Goal: Use online tool/utility: Utilize a website feature to perform a specific function

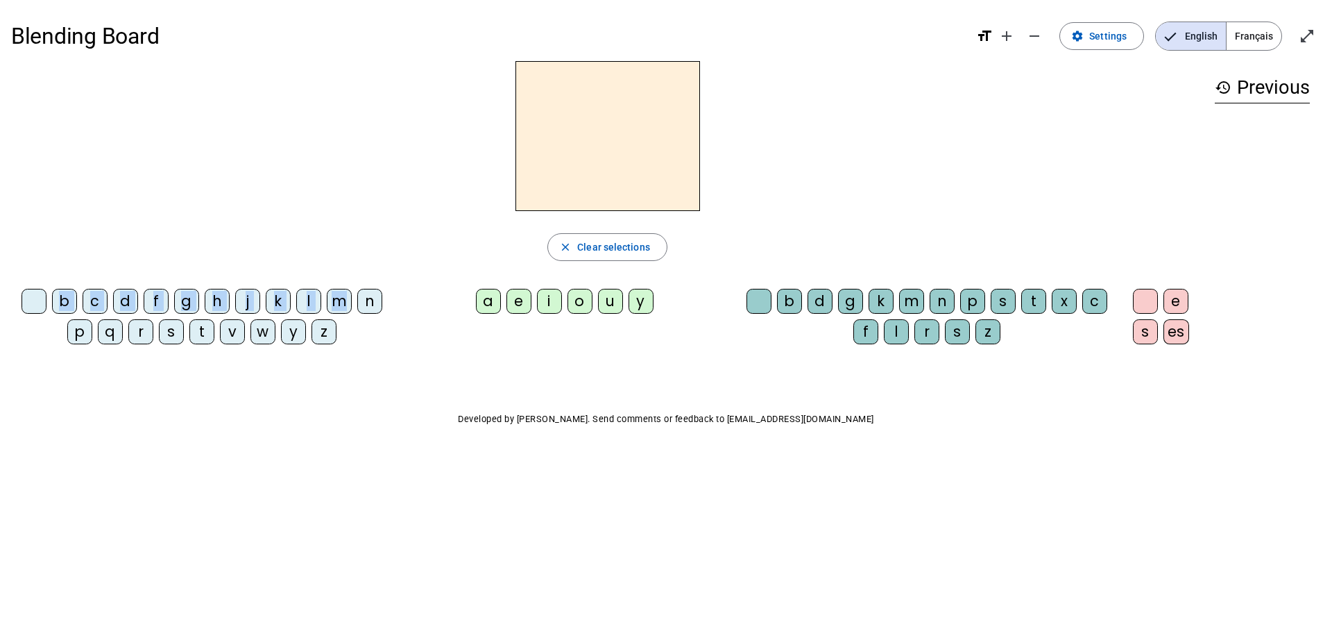
drag, startPoint x: 342, startPoint y: 303, endPoint x: 599, endPoint y: 146, distance: 301.2
click at [599, 146] on div "close Clear selections b c d f g h j k l m n p q r s t v w y z a e i o u y b d …" at bounding box center [607, 208] width 1193 height 294
click at [388, 390] on div "Blending Board format_size add remove settings Settings English Français open_i…" at bounding box center [666, 250] width 1332 height 501
click at [342, 300] on div "m" at bounding box center [339, 301] width 25 height 25
click at [489, 306] on div "a" at bounding box center [488, 301] width 25 height 25
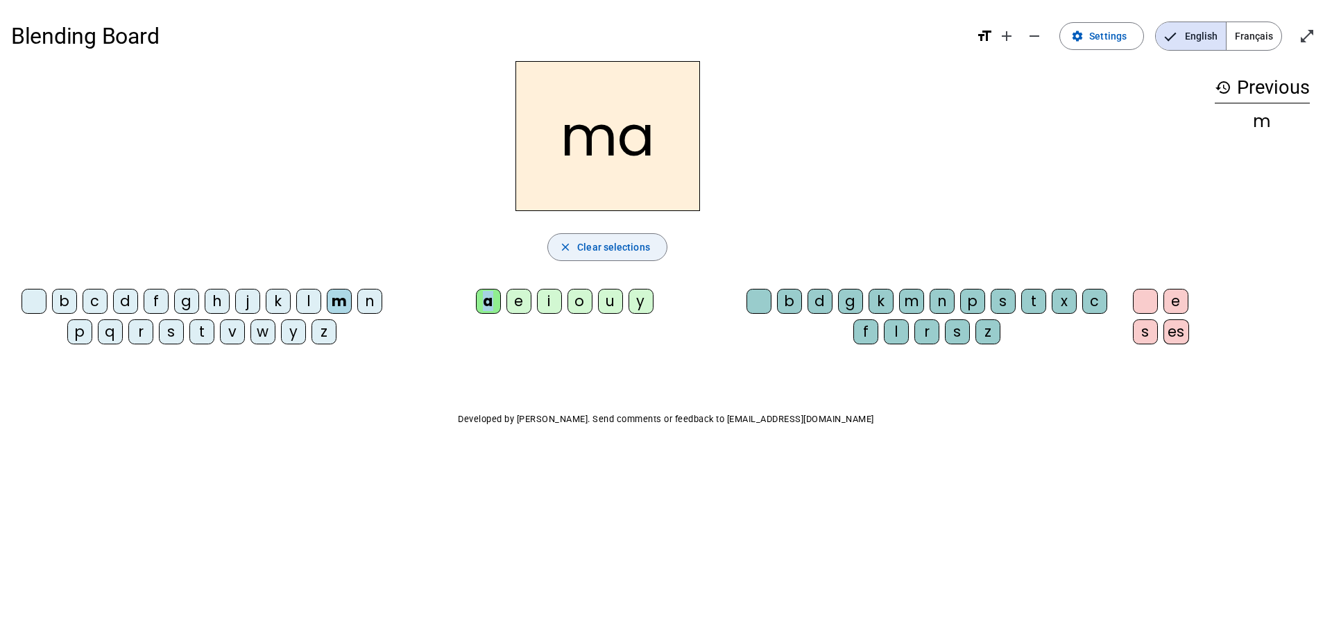
click at [613, 253] on span "Clear selections" at bounding box center [613, 247] width 73 height 17
click at [817, 303] on div "d" at bounding box center [820, 301] width 25 height 25
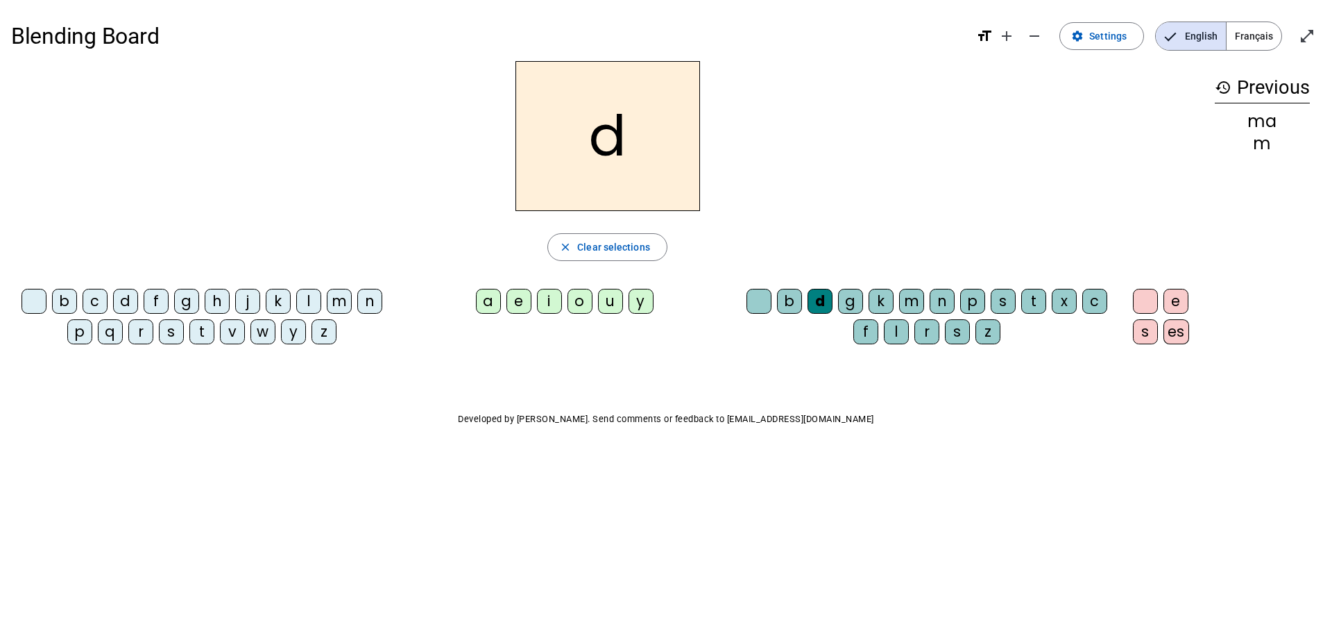
click at [557, 299] on div "i" at bounding box center [549, 301] width 25 height 25
click at [601, 250] on span "Clear selections" at bounding box center [613, 247] width 73 height 17
